Goal: Information Seeking & Learning: Learn about a topic

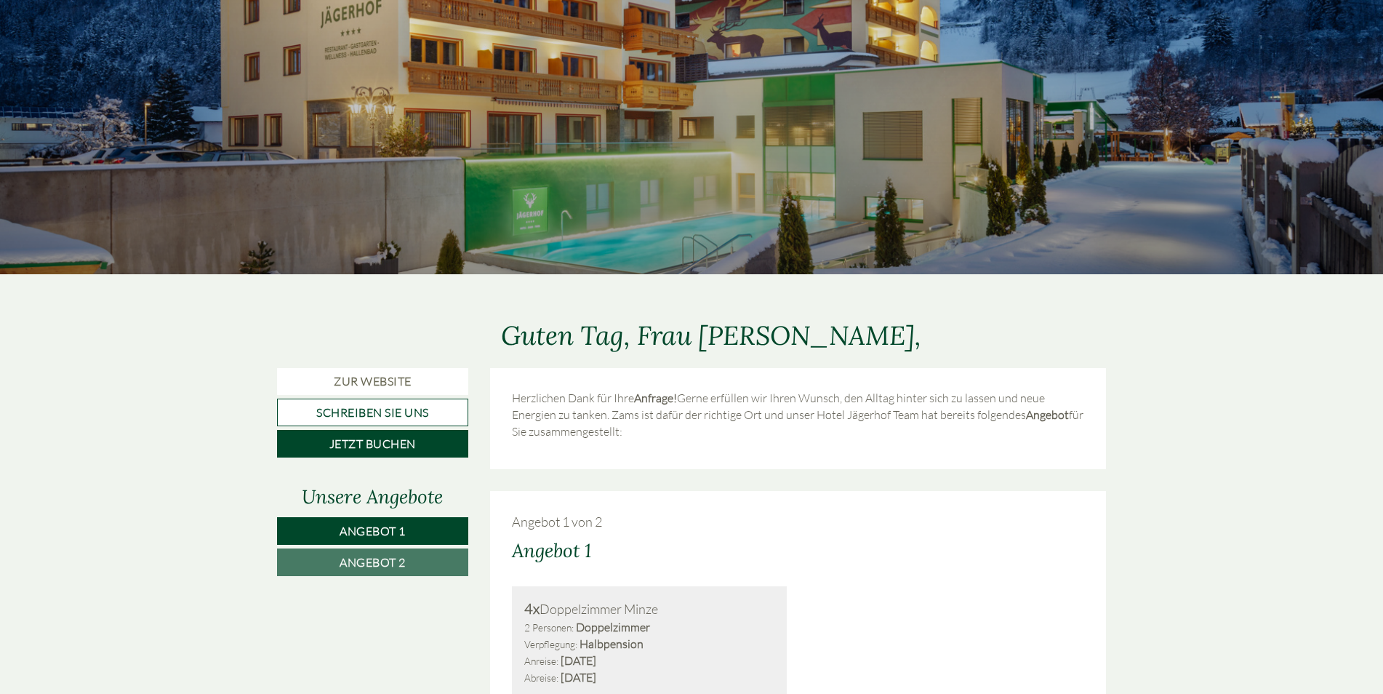
scroll to position [218, 0]
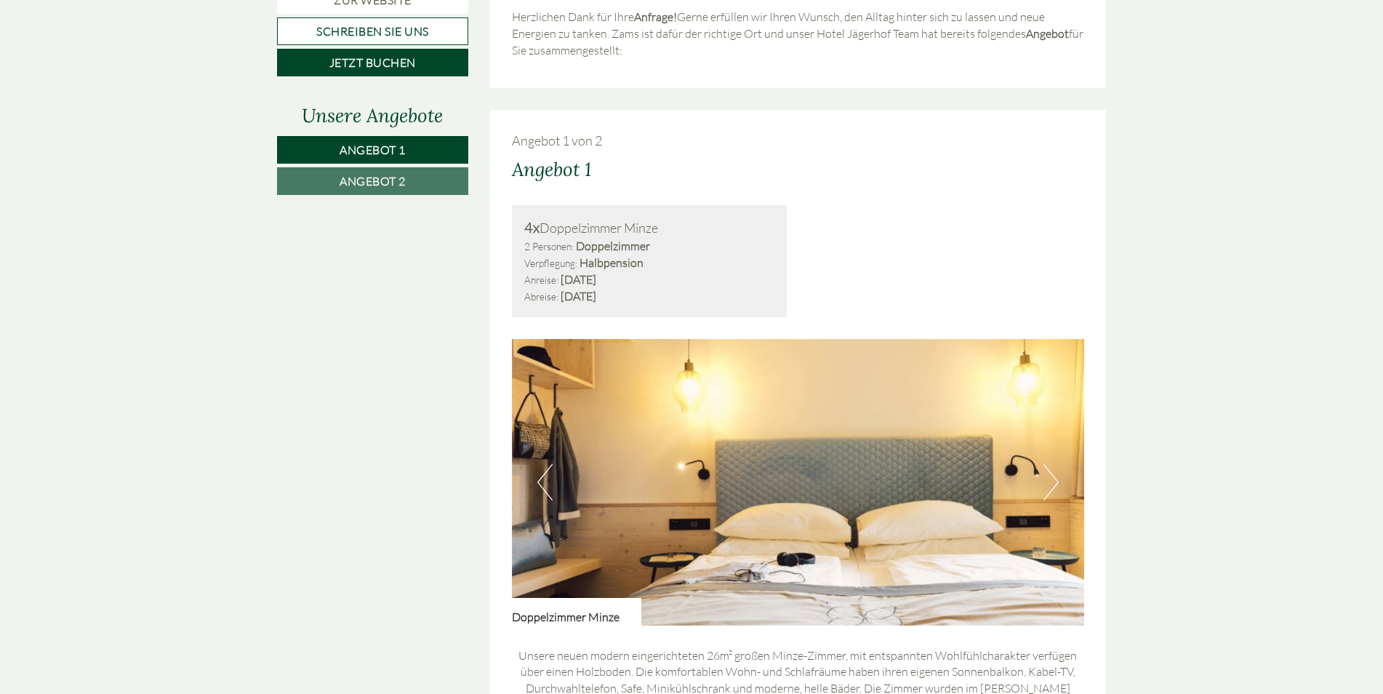
scroll to position [873, 0]
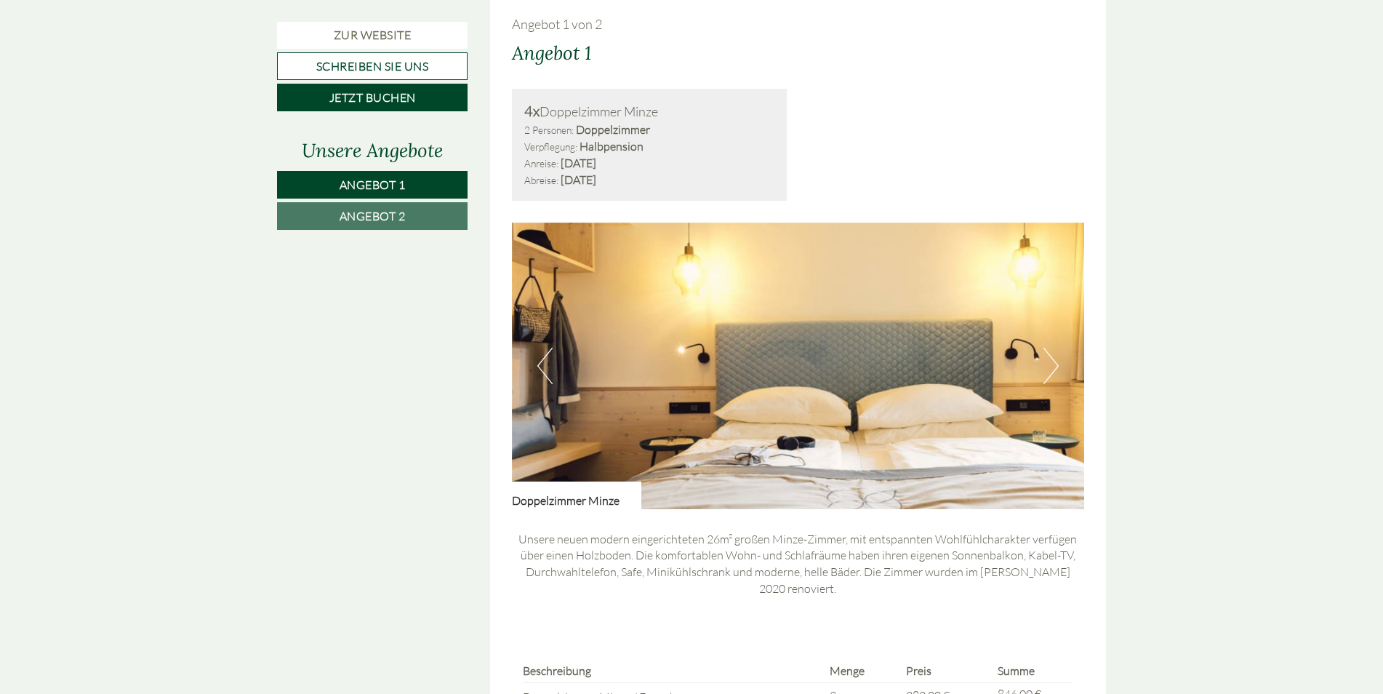
click at [1057, 367] on button "Next" at bounding box center [1050, 366] width 15 height 36
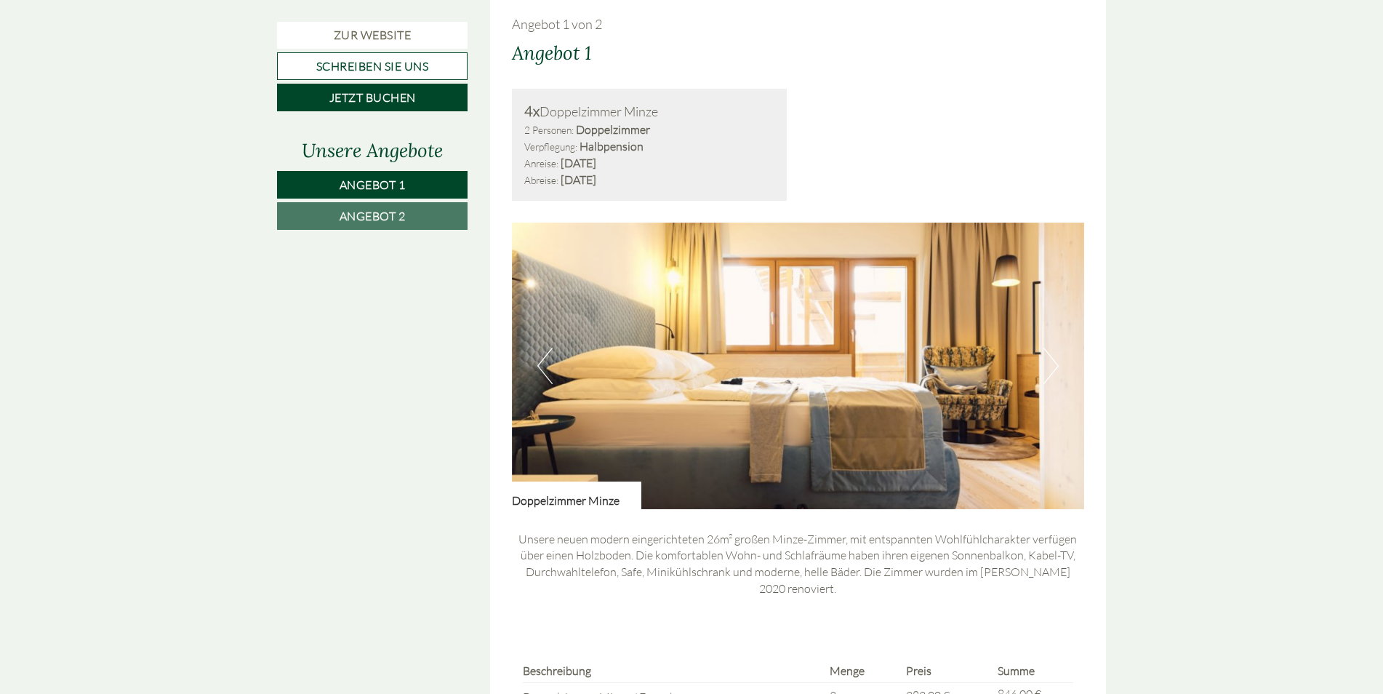
click at [1056, 369] on button "Next" at bounding box center [1050, 366] width 15 height 36
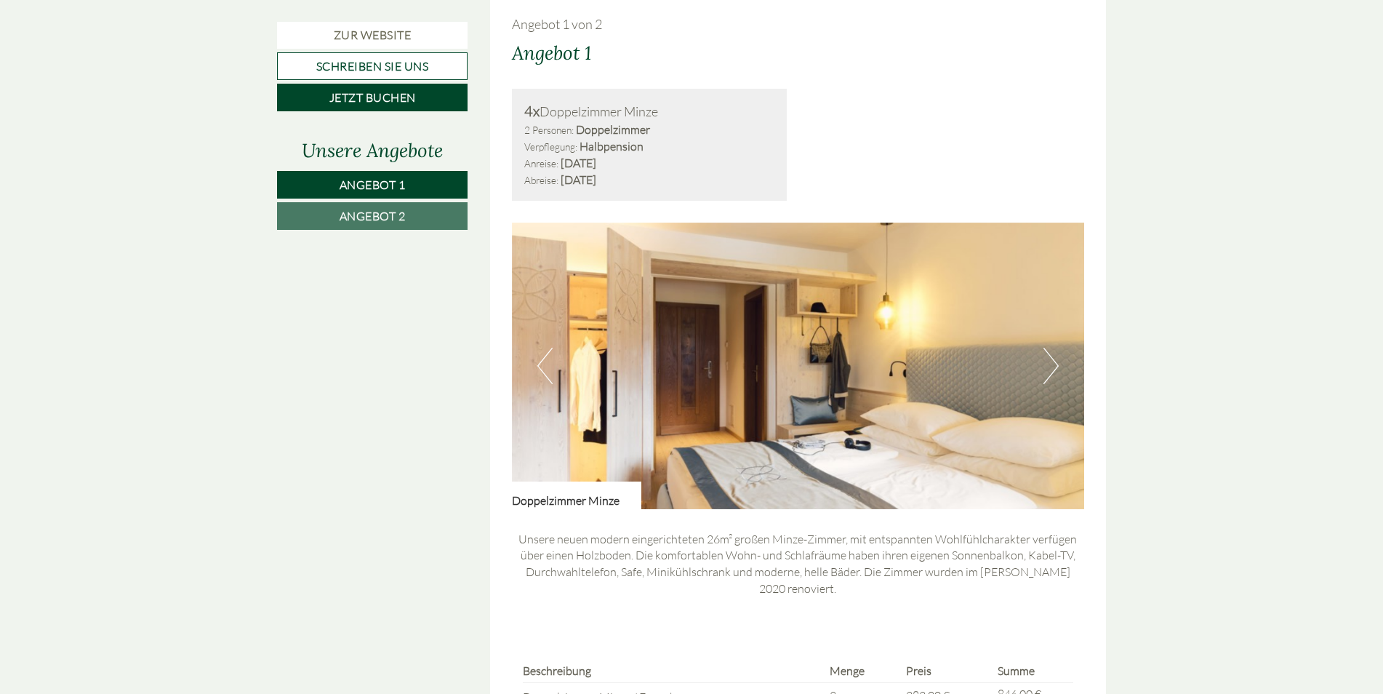
click at [1056, 369] on button "Next" at bounding box center [1050, 366] width 15 height 36
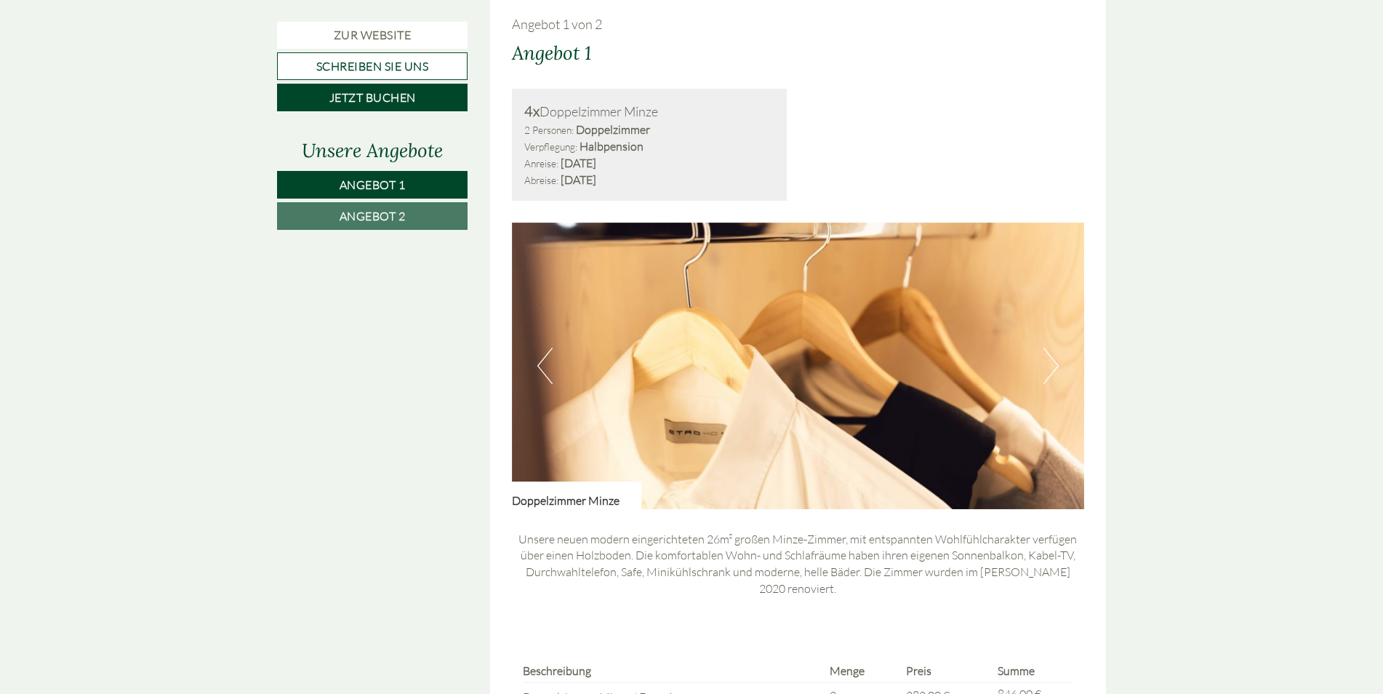
click at [1056, 369] on button "Next" at bounding box center [1050, 366] width 15 height 36
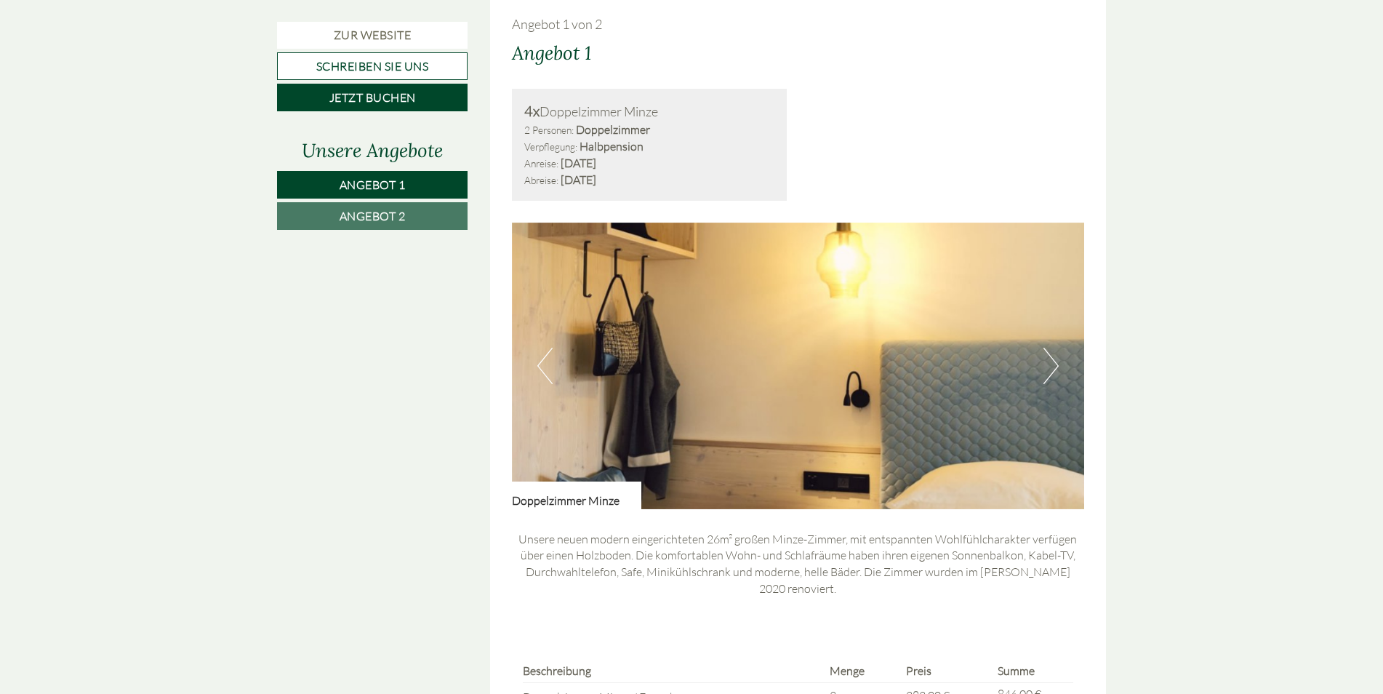
click at [1056, 369] on button "Next" at bounding box center [1050, 366] width 15 height 36
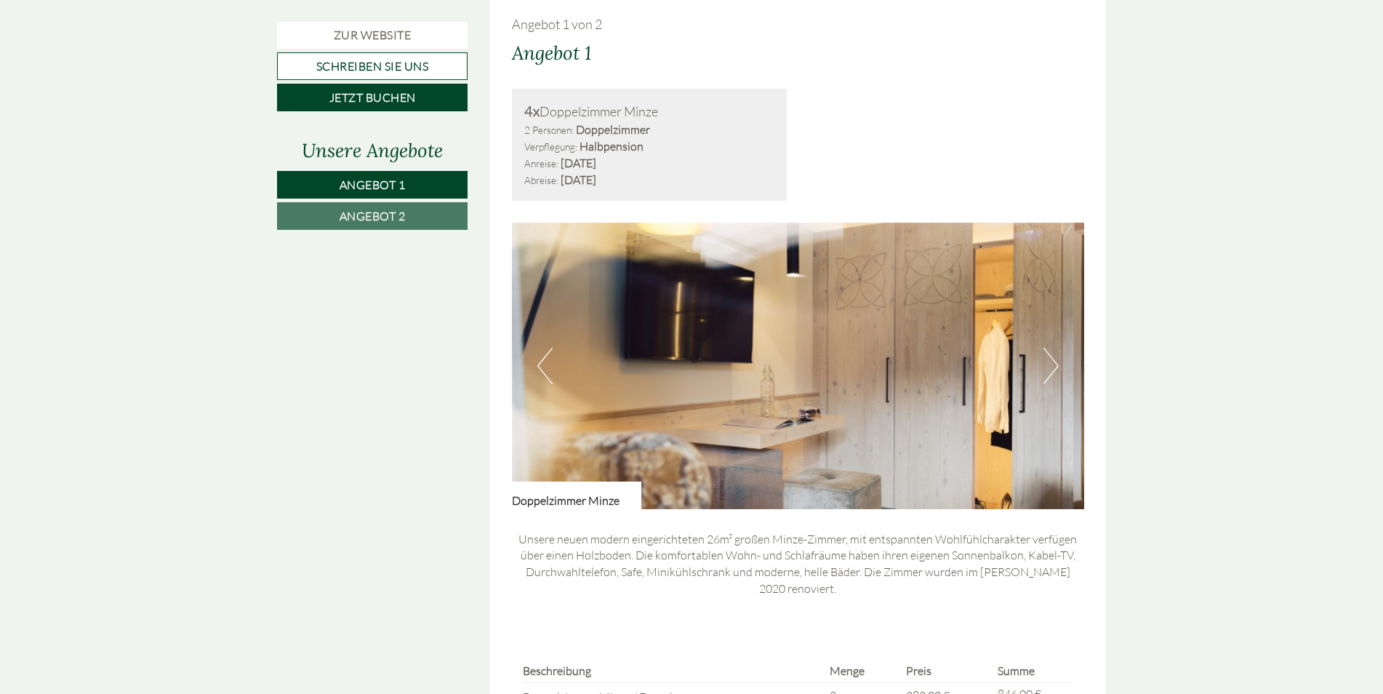
click at [1056, 369] on button "Next" at bounding box center [1050, 366] width 15 height 36
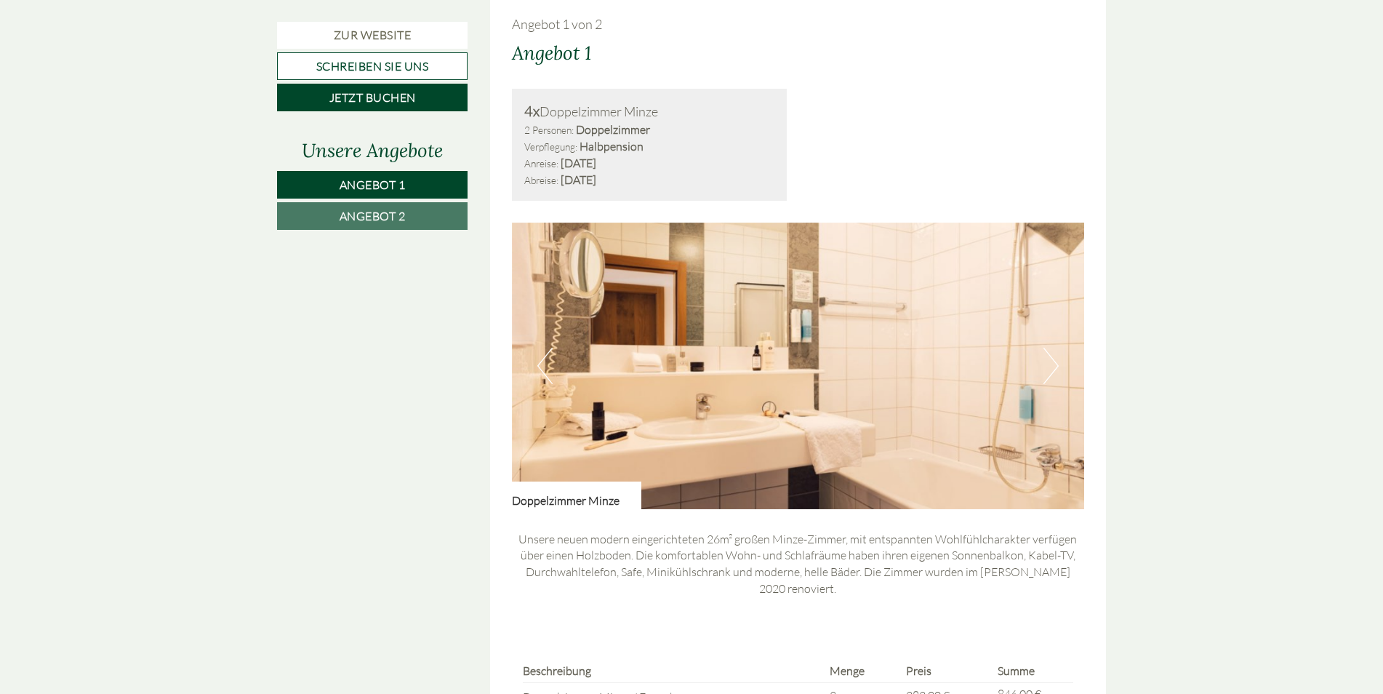
click at [1056, 369] on button "Next" at bounding box center [1050, 366] width 15 height 36
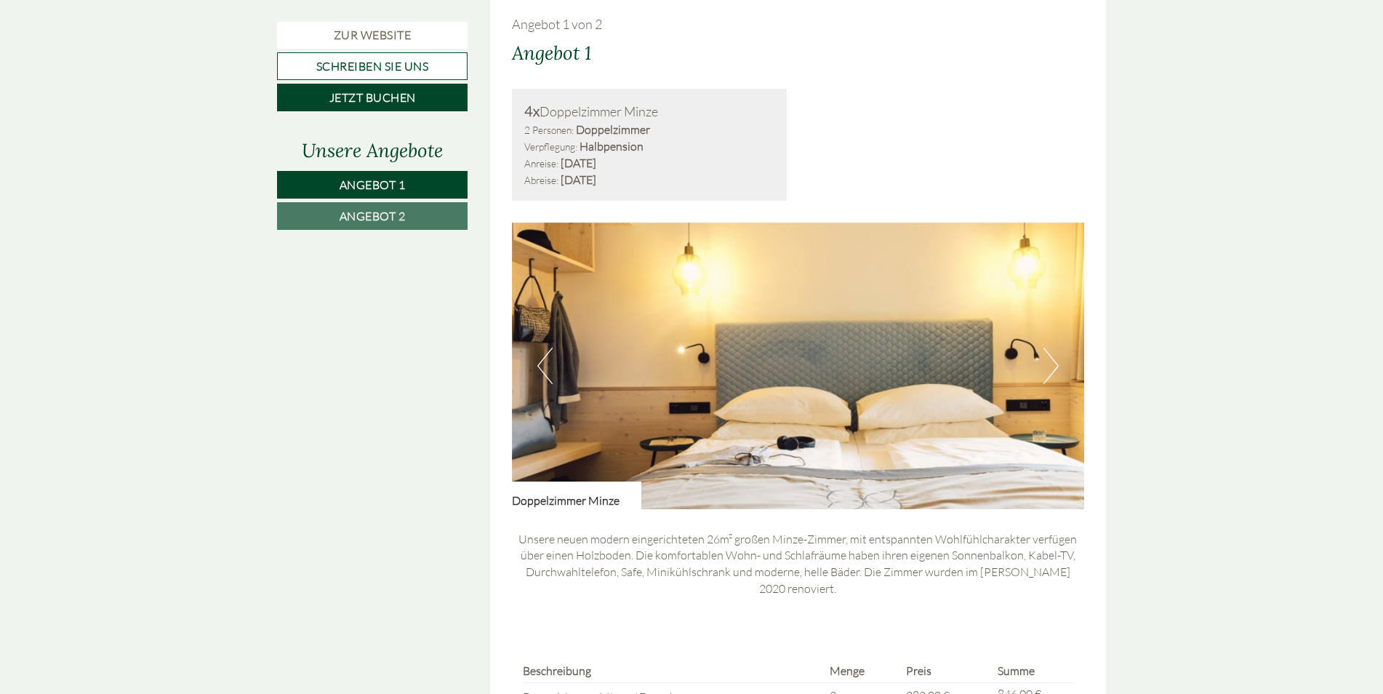
click at [1056, 369] on button "Next" at bounding box center [1050, 366] width 15 height 36
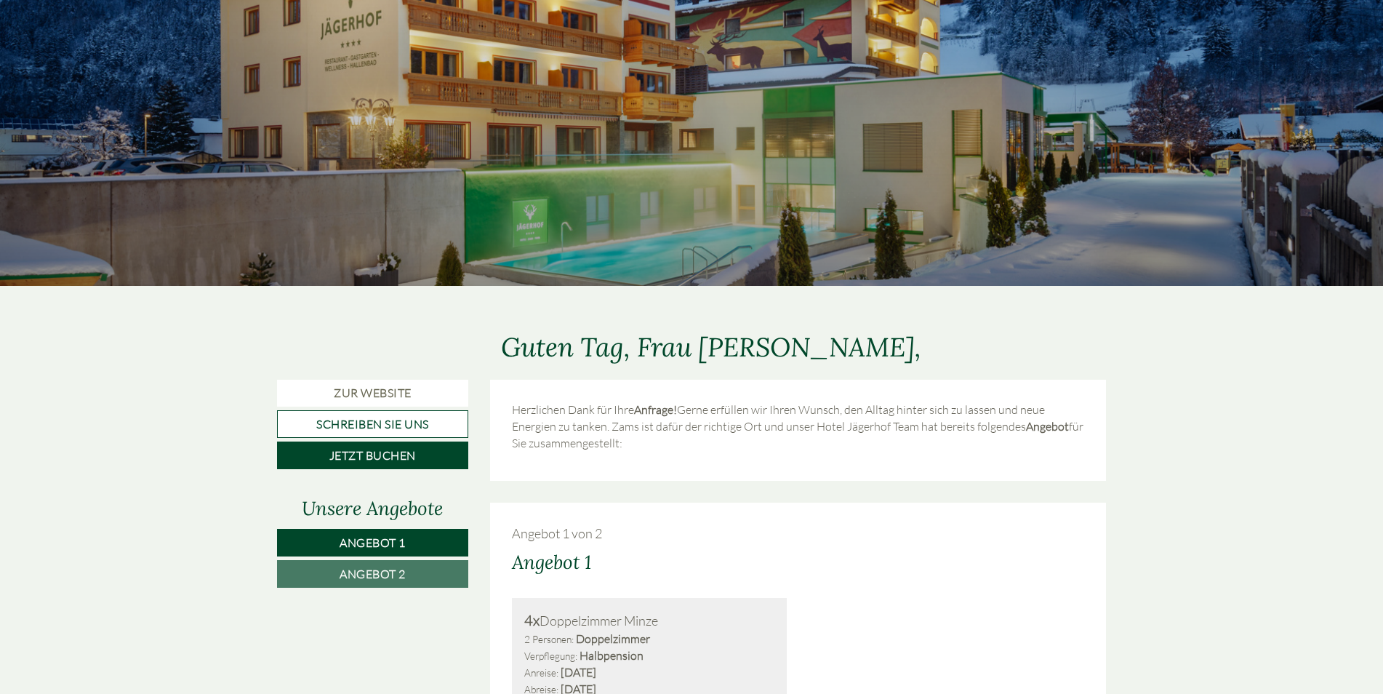
scroll to position [582, 0]
